Goal: Find specific page/section: Find specific page/section

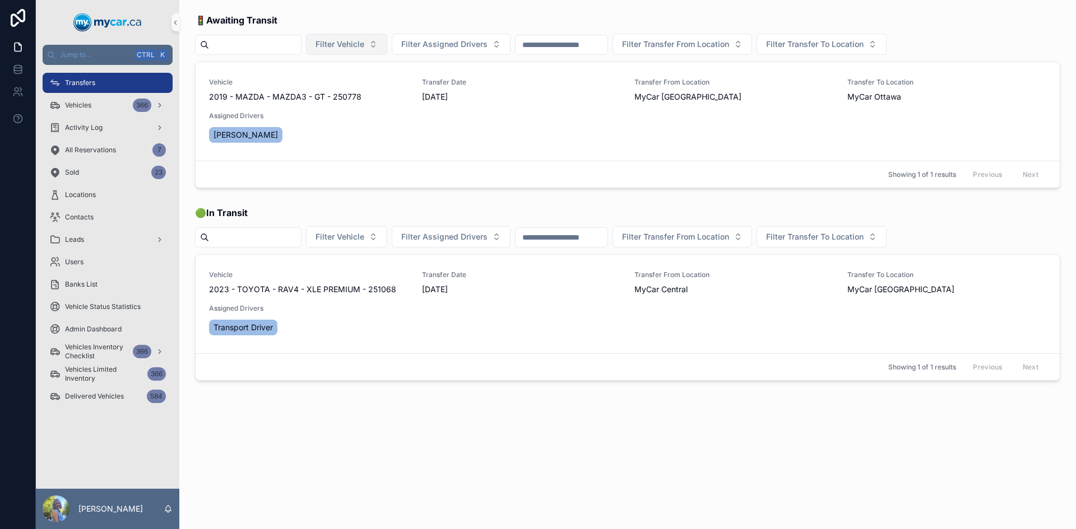
click at [364, 42] on span "Filter Vehicle" at bounding box center [339, 44] width 49 height 11
click at [407, 4] on div "🚦 Awaiting Transit Filter Vehicle Filter Assigned Drivers Filter Transfer From …" at bounding box center [627, 228] width 896 height 457
click at [752, 41] on button "Filter Transfer From Location" at bounding box center [681, 44] width 139 height 21
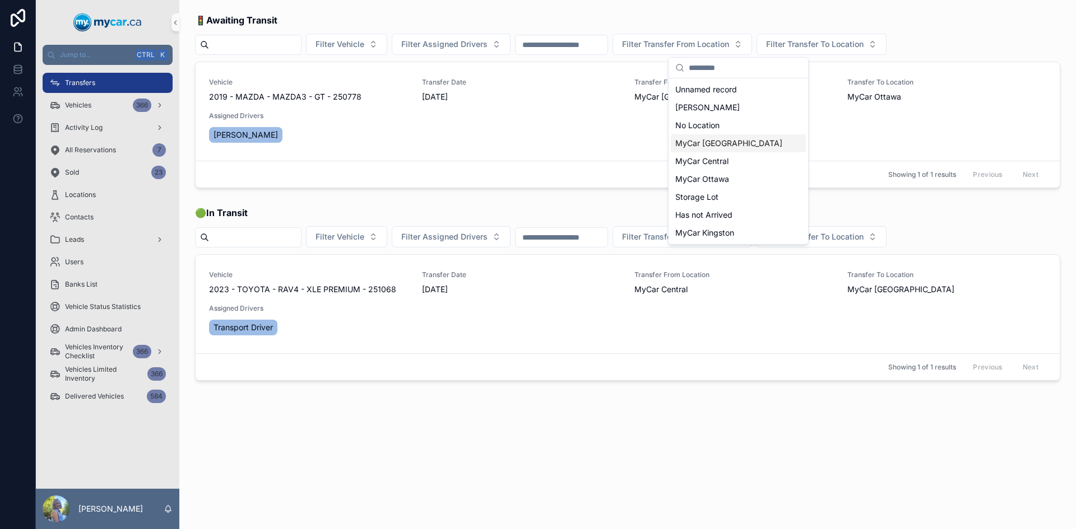
click at [706, 143] on span "MyCar [GEOGRAPHIC_DATA]" at bounding box center [728, 143] width 107 height 11
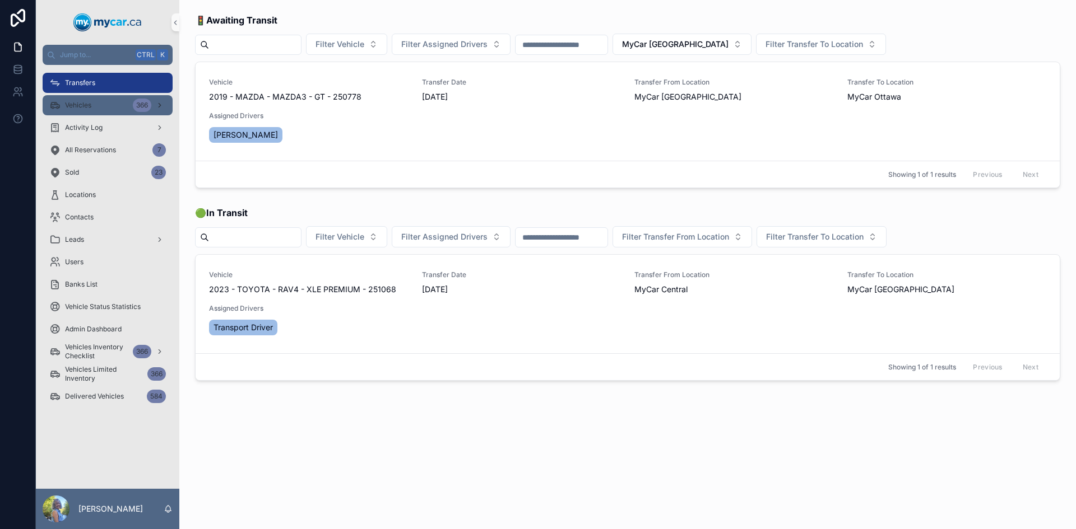
click at [83, 109] on span "Vehicles" at bounding box center [78, 105] width 26 height 9
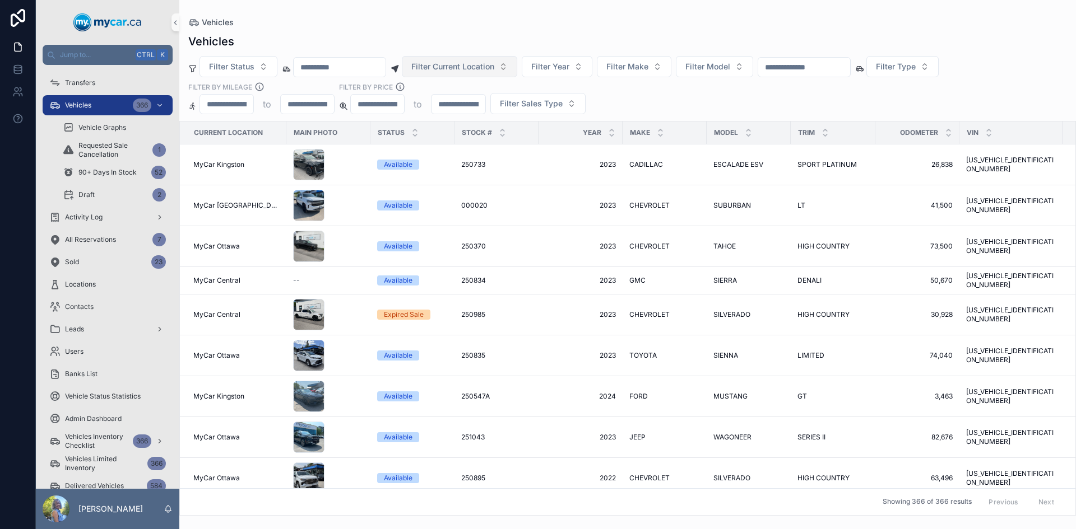
click at [486, 64] on span "Filter Current Location" at bounding box center [452, 66] width 83 height 11
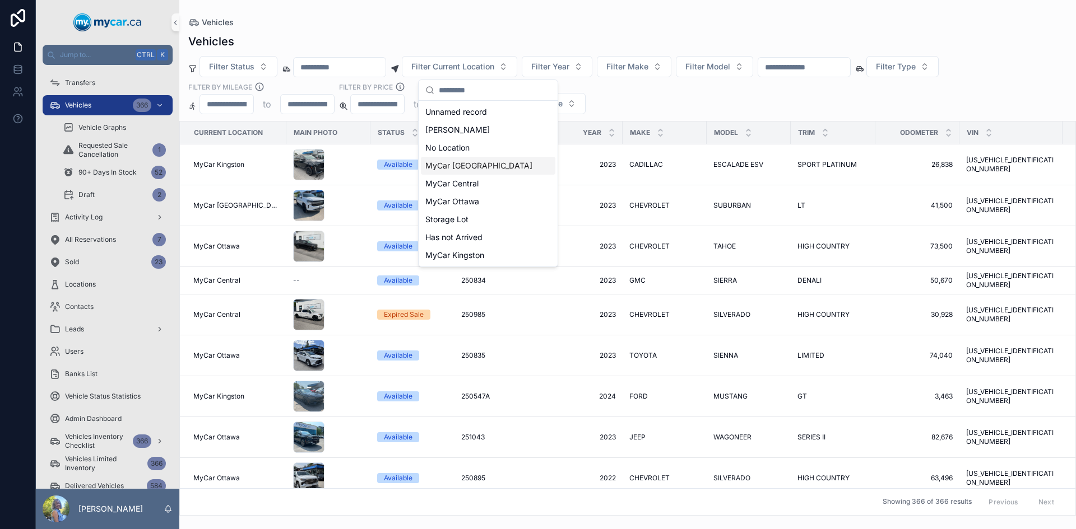
click at [454, 166] on span "MyCar [GEOGRAPHIC_DATA]" at bounding box center [478, 165] width 107 height 11
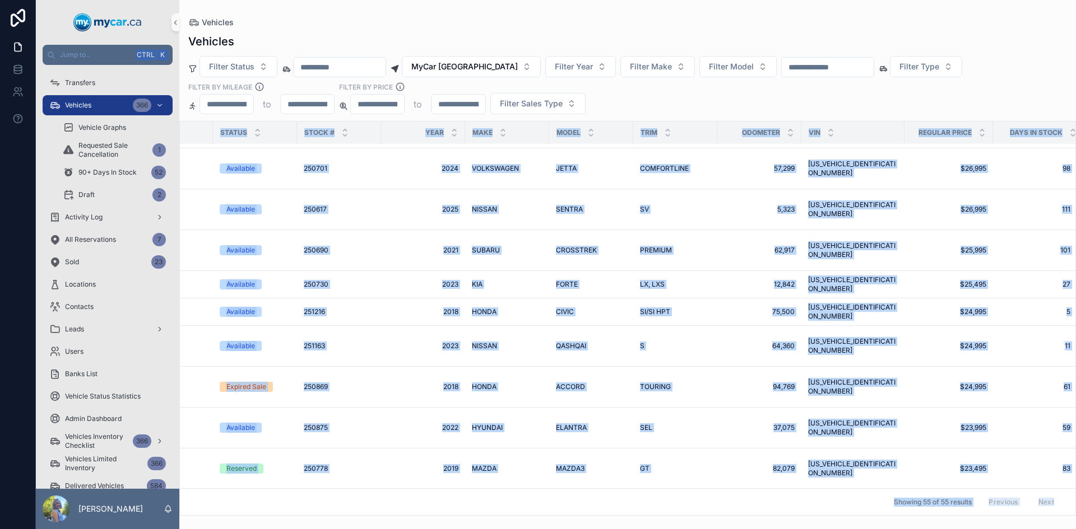
scroll to position [1615, 157]
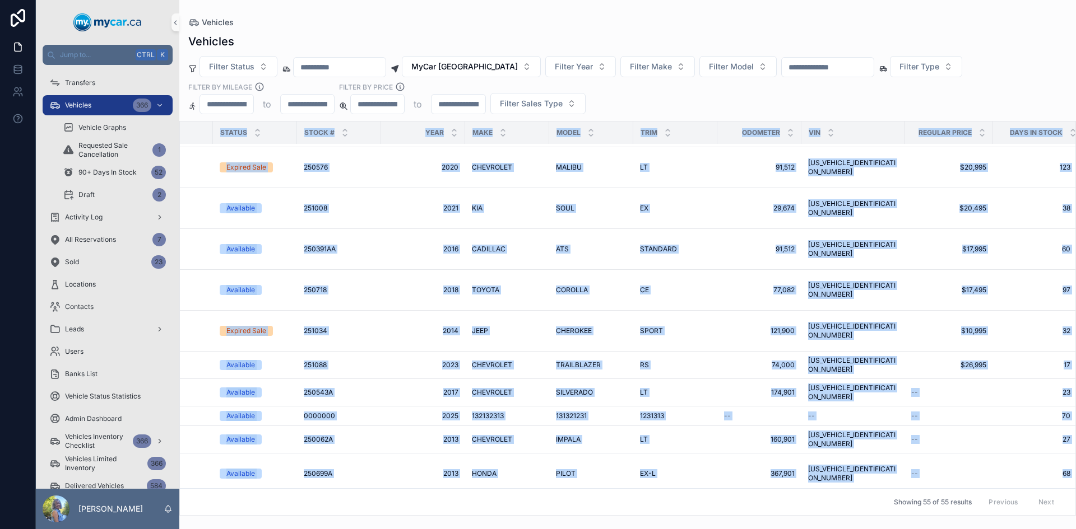
drag, startPoint x: 194, startPoint y: 132, endPoint x: 1054, endPoint y: 464, distance: 921.6
copy table "Current Location Main Photo Status Stock # Year Make Model Trim Odometer VIN Re…"
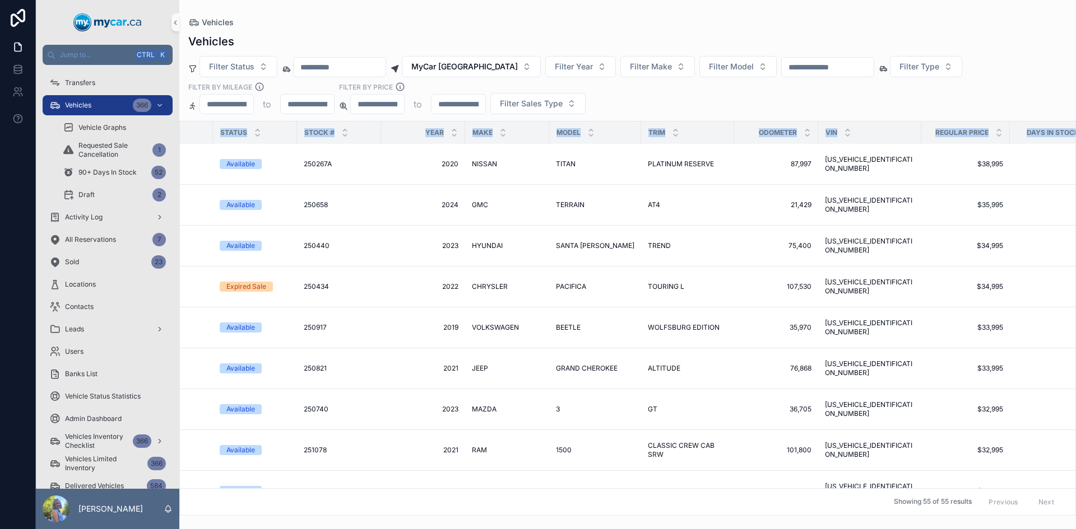
scroll to position [0, 157]
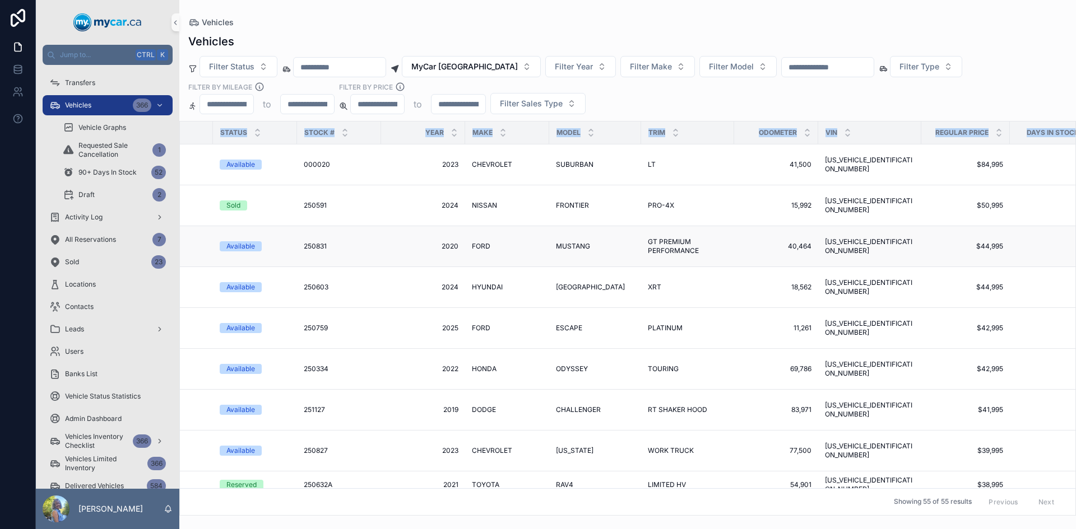
copy table "Current Location Main Photo Status Stock # Year Make Model Trim Odometer VIN Re…"
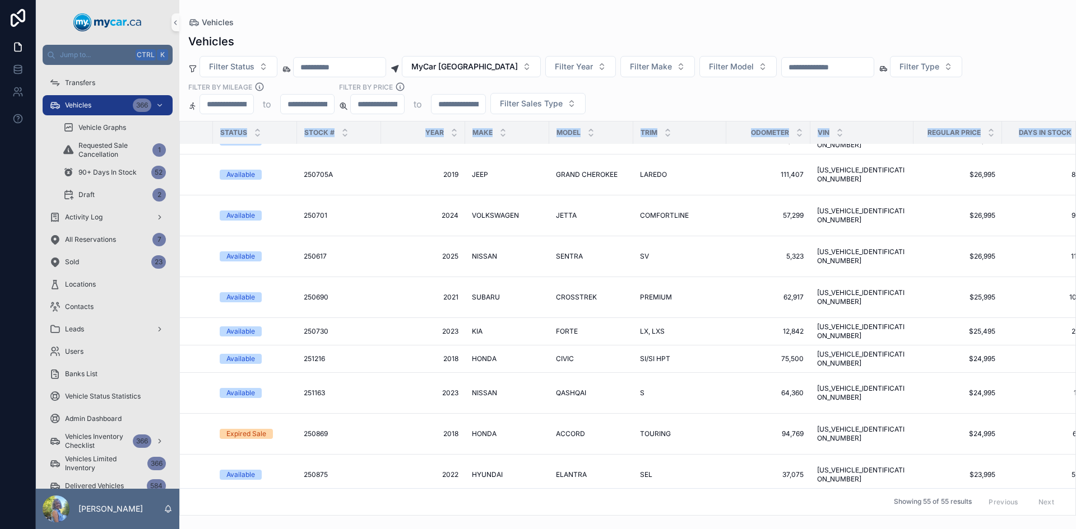
scroll to position [728, 157]
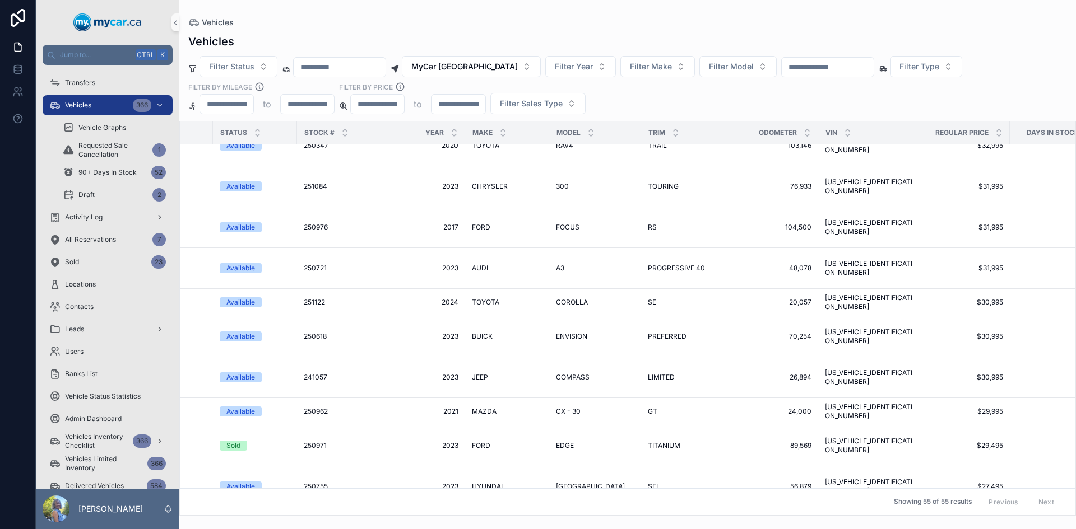
click at [719, 101] on div "Filter Status MyCar [GEOGRAPHIC_DATA] Filter Year Filter Make Filter Model Filt…" at bounding box center [627, 85] width 896 height 58
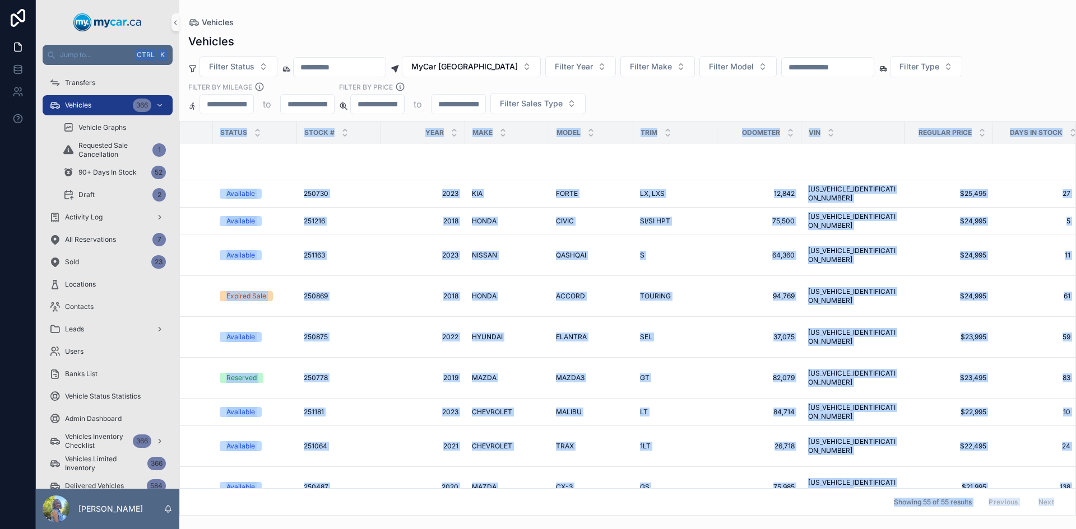
scroll to position [1615, 157]
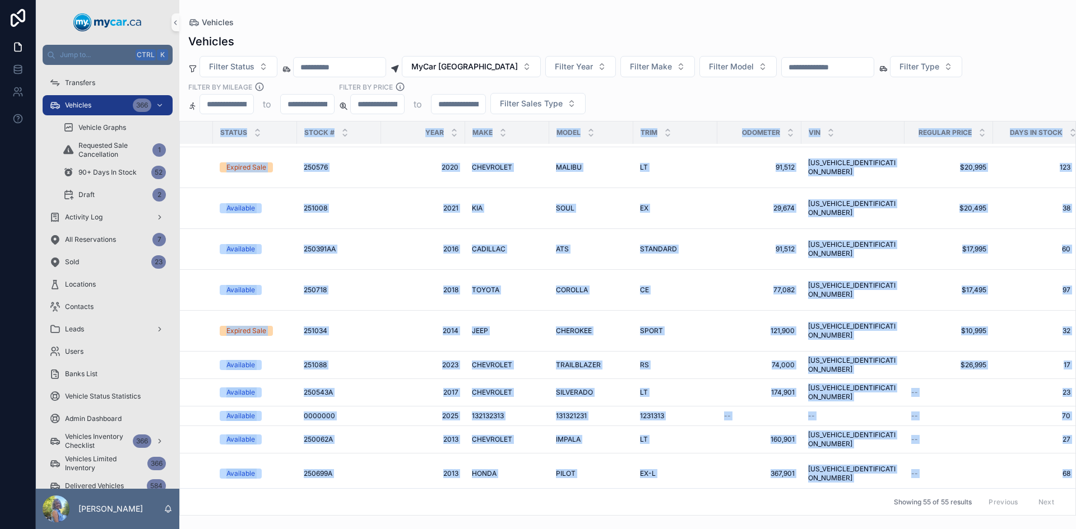
drag, startPoint x: 211, startPoint y: 133, endPoint x: 1060, endPoint y: 473, distance: 914.7
copy table "Status Stock # Year Make Model Trim Odometer VIN Regular Price Days In Stock My…"
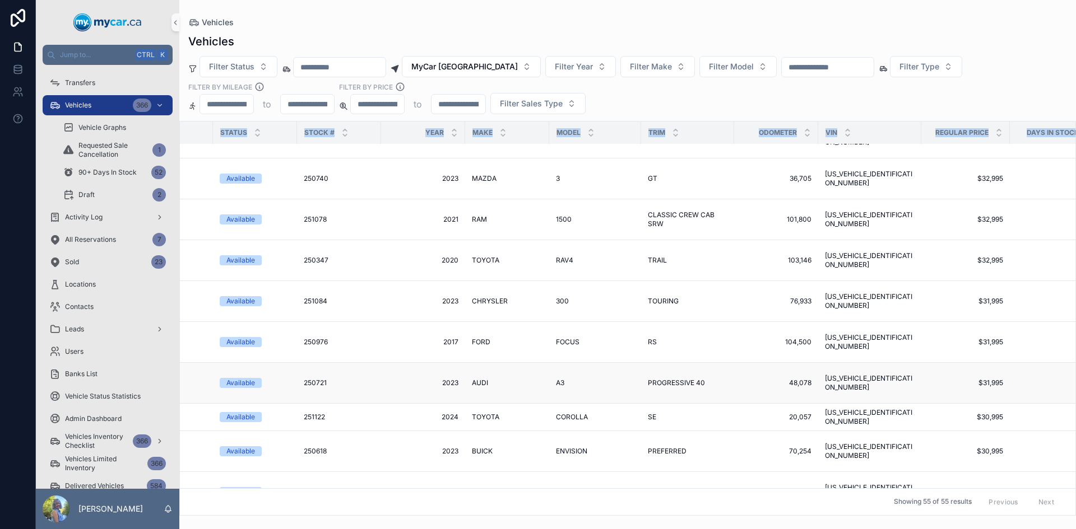
scroll to position [616, 157]
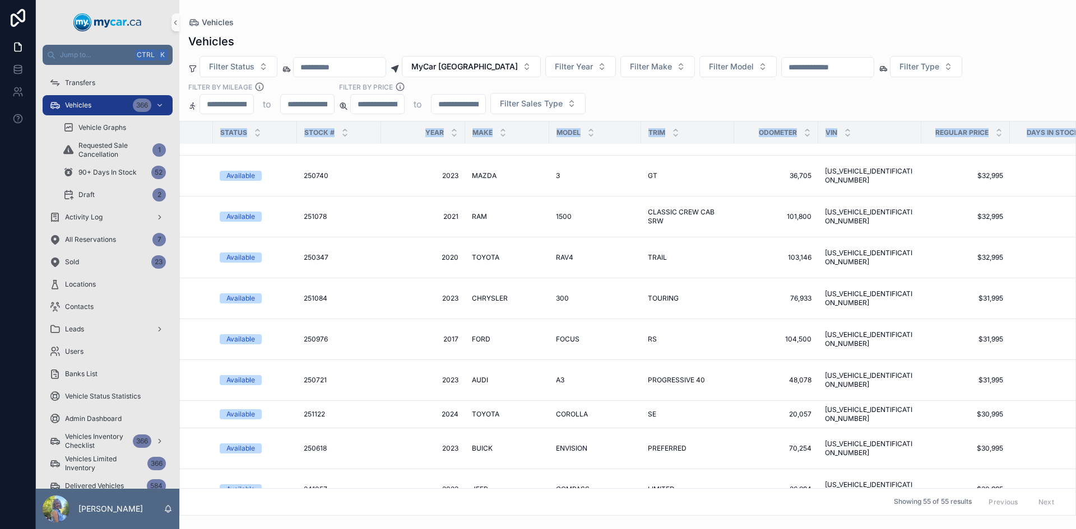
drag, startPoint x: 159, startPoint y: 108, endPoint x: 177, endPoint y: 115, distance: 19.6
click at [159, 108] on icon "scrollable content" at bounding box center [160, 105] width 8 height 8
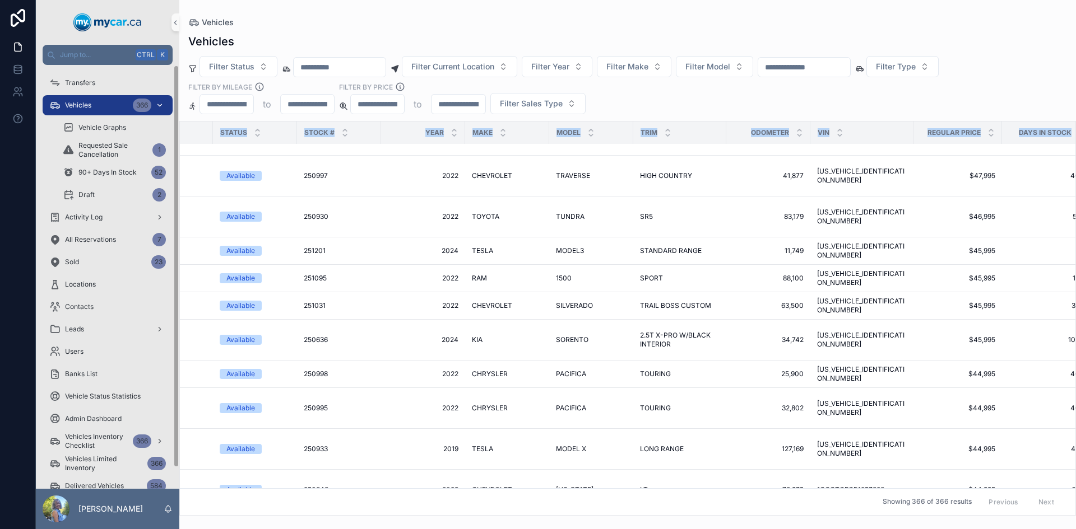
scroll to position [616, 157]
click at [159, 103] on icon "scrollable content" at bounding box center [160, 105] width 8 height 8
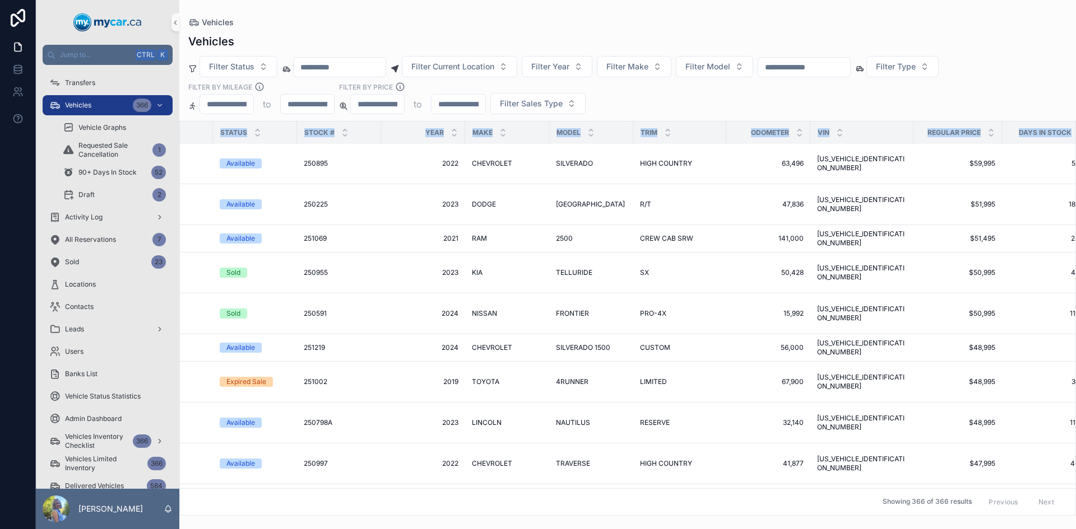
scroll to position [0, 157]
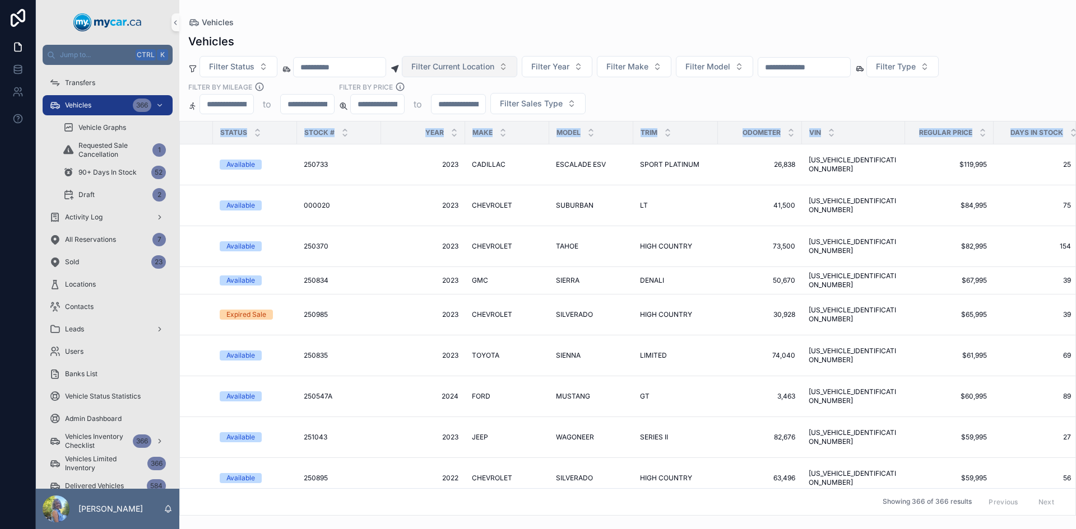
click at [494, 61] on span "Filter Current Location" at bounding box center [452, 66] width 83 height 11
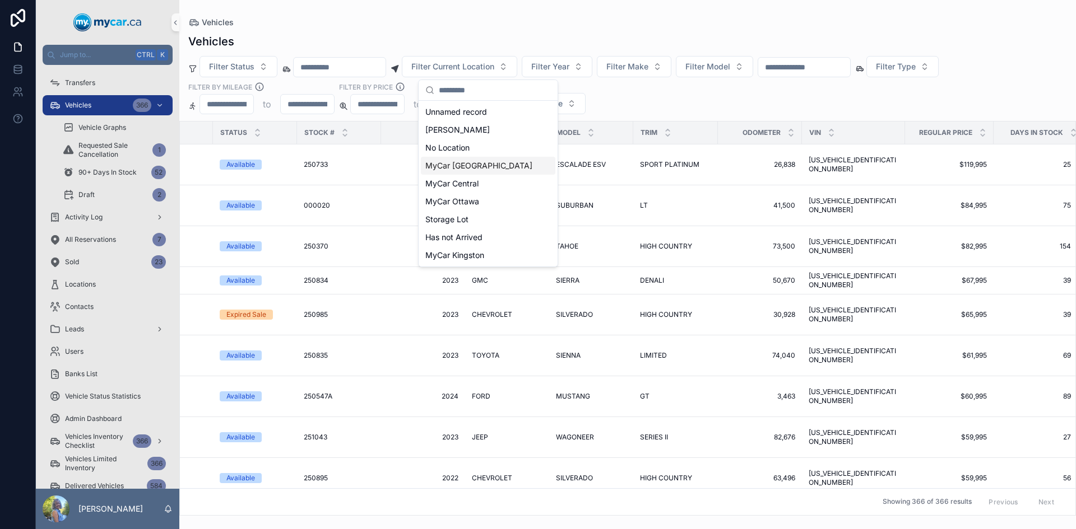
click at [458, 166] on span "MyCar [GEOGRAPHIC_DATA]" at bounding box center [478, 165] width 107 height 11
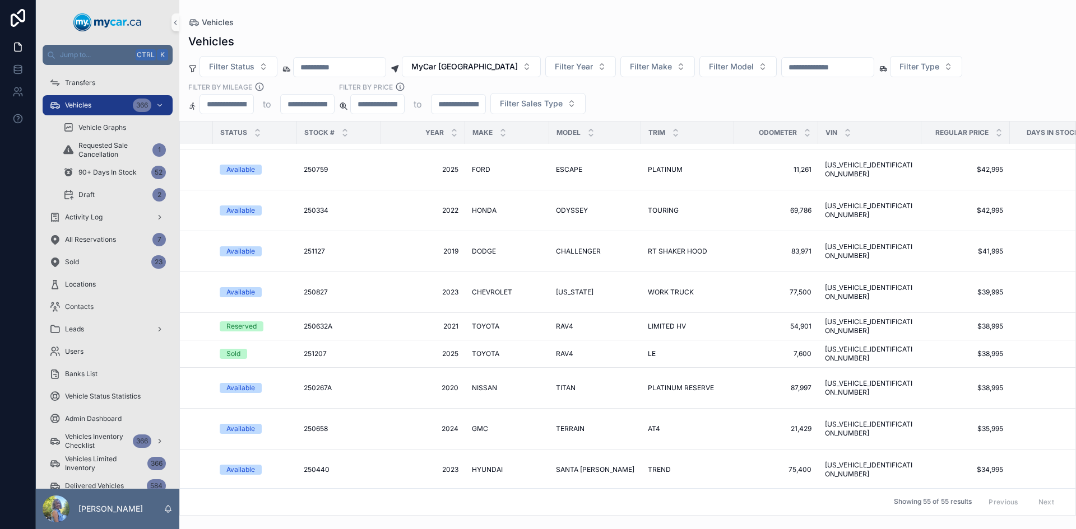
scroll to position [0, 157]
